Goal: Transaction & Acquisition: Purchase product/service

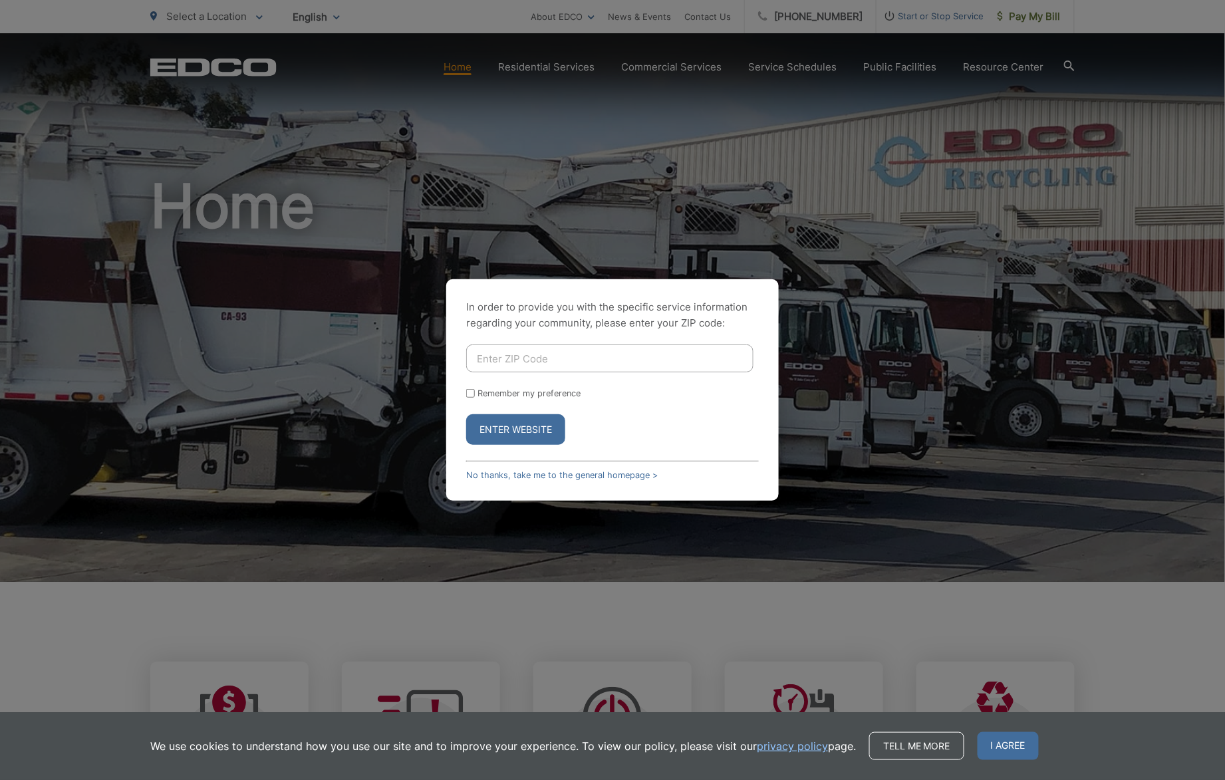
click at [892, 197] on div "In order to provide you with the specific service information regarding your co…" at bounding box center [612, 390] width 1225 height 780
click at [613, 355] on input "Enter ZIP Code" at bounding box center [609, 358] width 287 height 28
type input "92069"
click at [503, 427] on button "Enter Website" at bounding box center [515, 429] width 99 height 31
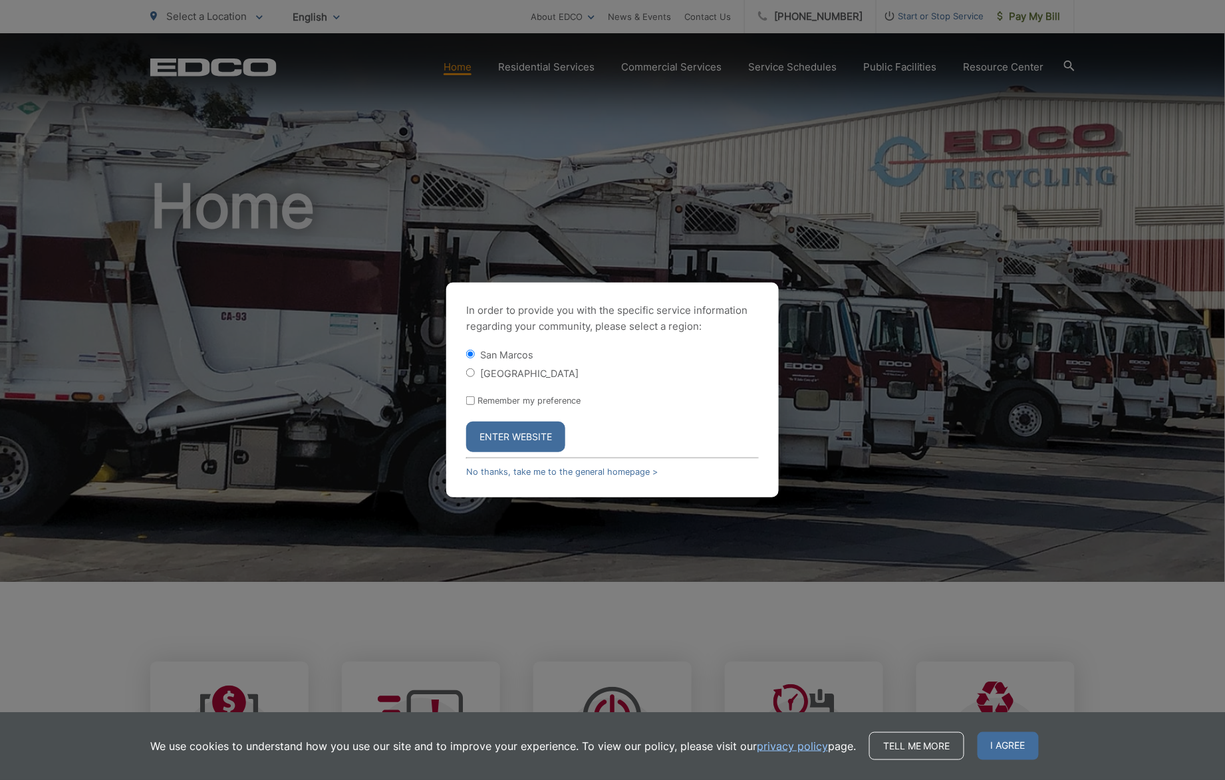
click at [525, 435] on button "Enter Website" at bounding box center [515, 437] width 99 height 31
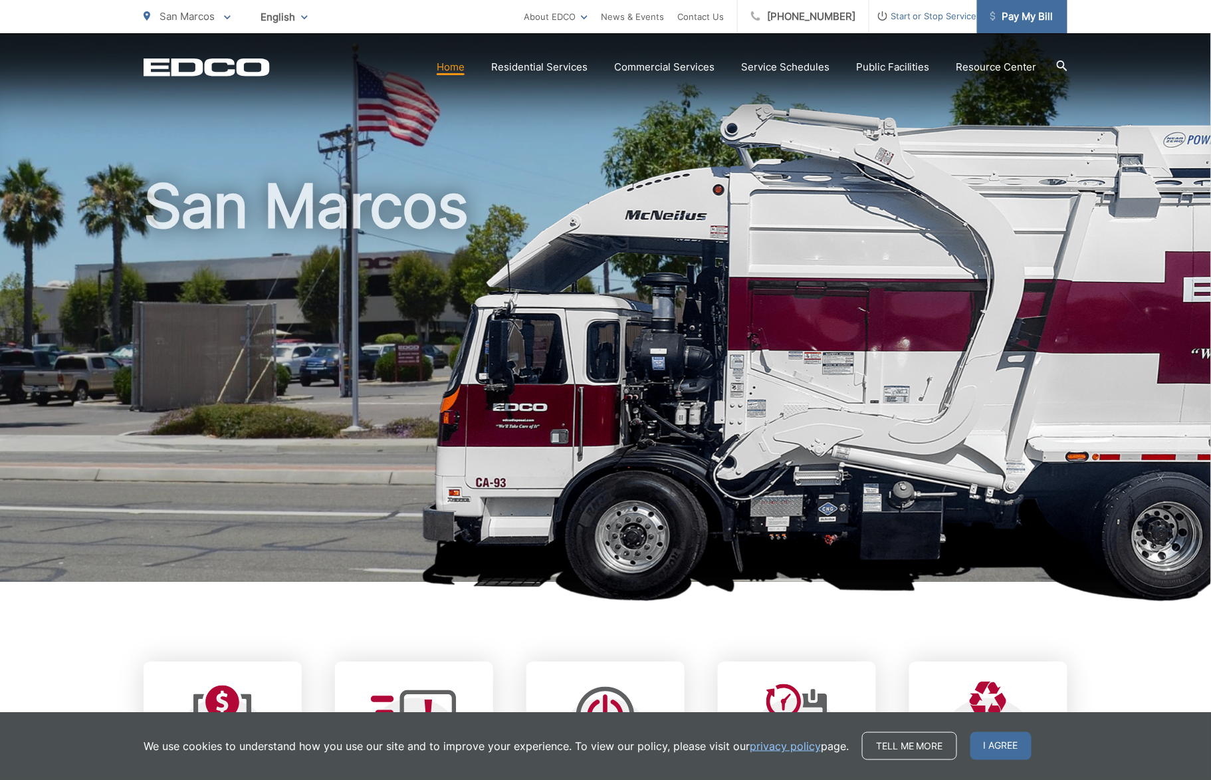
click at [1040, 20] on span "Pay My Bill" at bounding box center [1022, 17] width 63 height 16
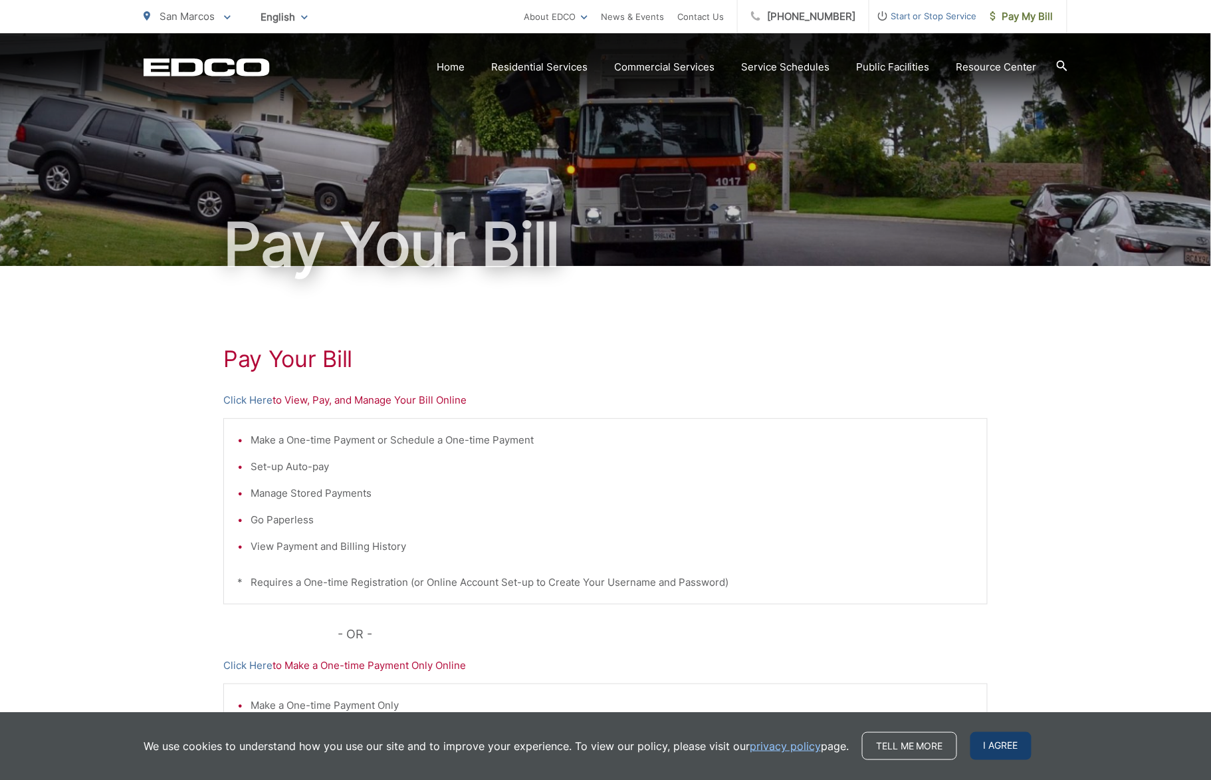
click at [1004, 748] on span "I agree" at bounding box center [1001, 746] width 61 height 28
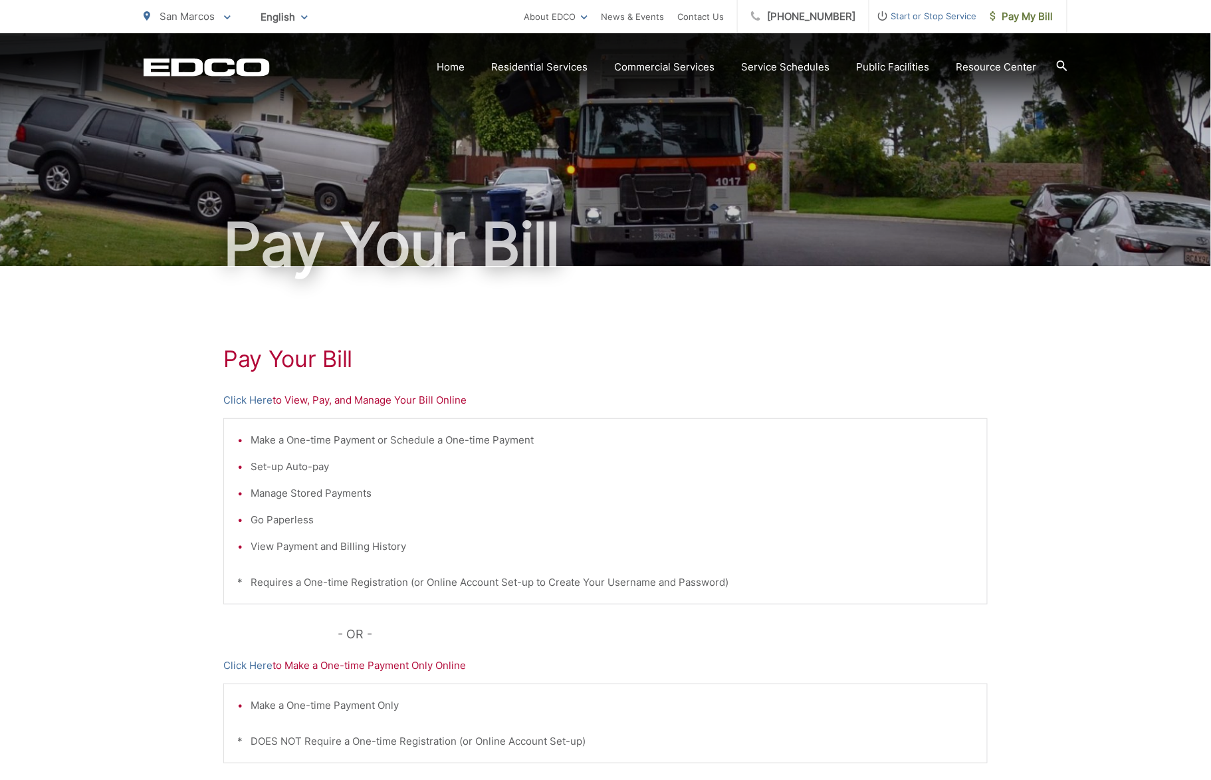
click at [152, 485] on div "Pay Your Bill Click Here to View, Pay, and Manage Your Bill Online Make a One-t…" at bounding box center [605, 564] width 1211 height 597
click at [1019, 9] on span "Pay My Bill" at bounding box center [1022, 17] width 63 height 16
click at [400, 402] on p "Click Here to View, Pay, and Manage Your Bill Online" at bounding box center [605, 400] width 765 height 16
click at [251, 398] on link "Click Here" at bounding box center [247, 400] width 49 height 16
